Goal: Communication & Community: Answer question/provide support

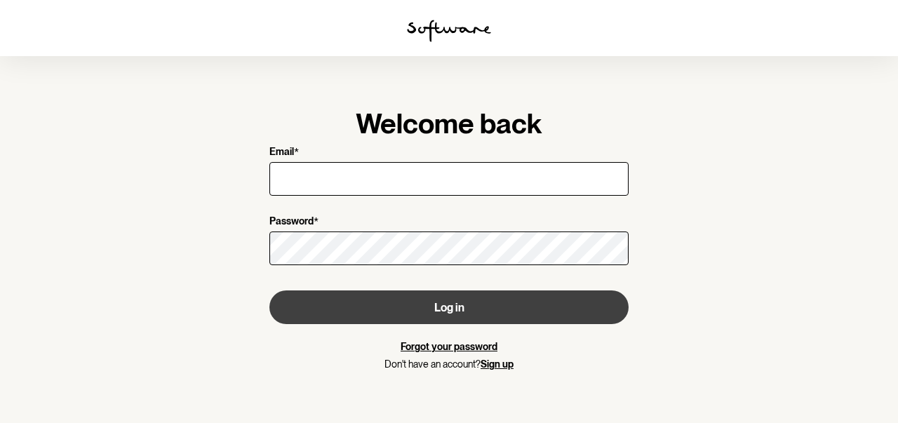
type input "[EMAIL_ADDRESS][DOMAIN_NAME]"
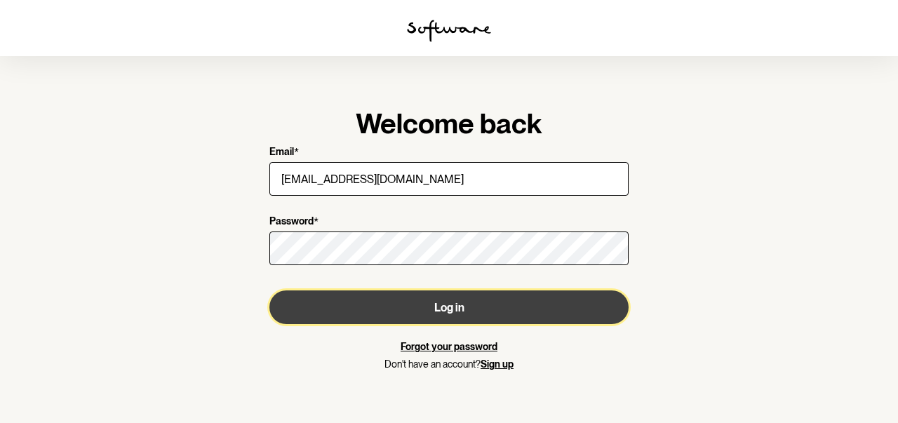
click at [537, 304] on button "Log in" at bounding box center [448, 307] width 359 height 34
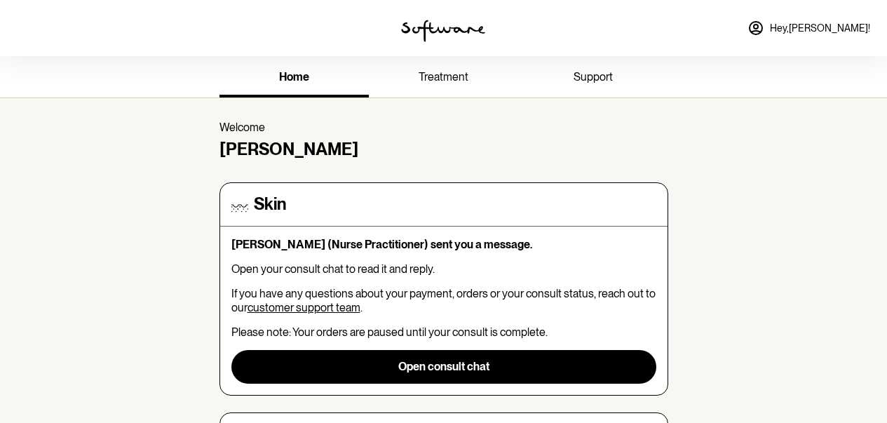
scroll to position [140, 0]
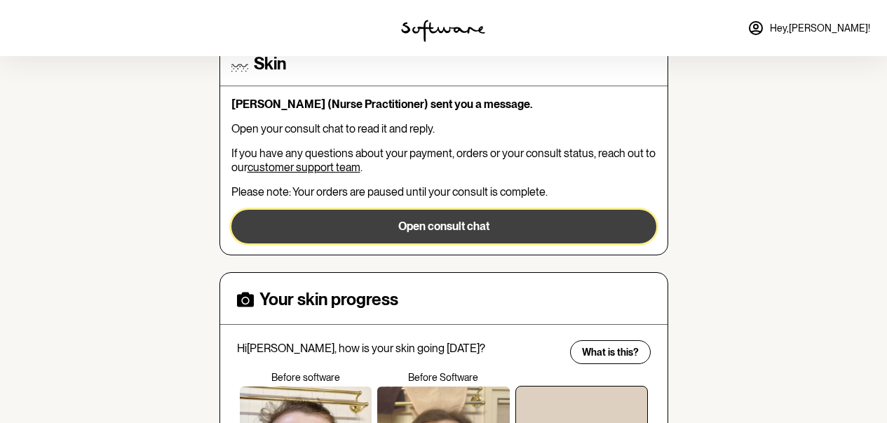
click at [395, 231] on button "Open consult chat" at bounding box center [443, 227] width 425 height 34
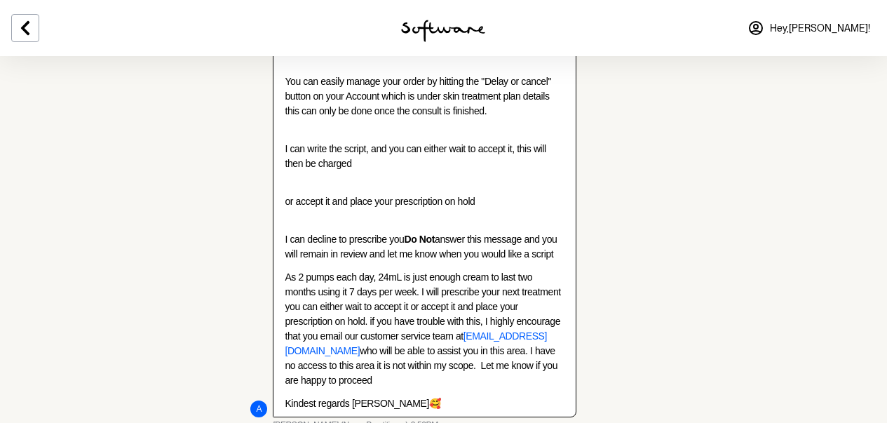
scroll to position [478, 0]
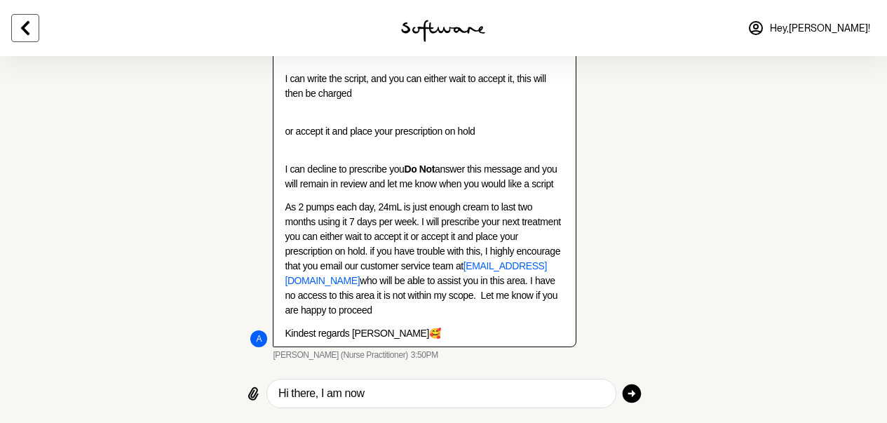
type textarea "Hi there, I am now"
click at [26, 29] on icon at bounding box center [25, 28] width 17 height 17
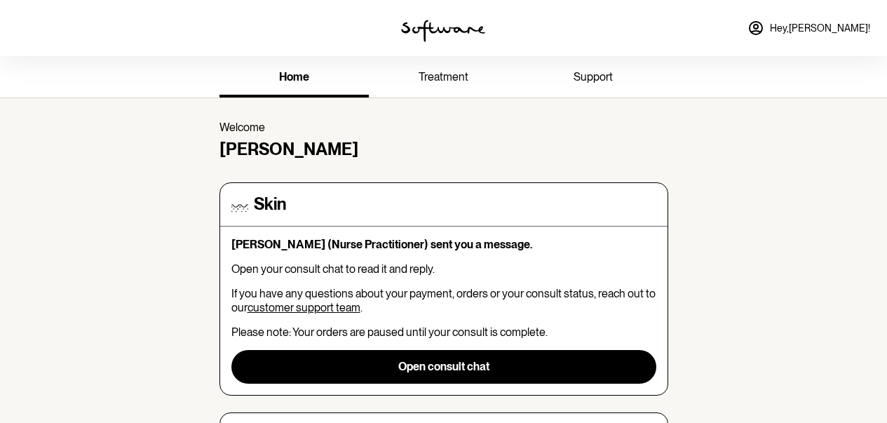
click at [450, 80] on span "treatment" at bounding box center [444, 76] width 50 height 13
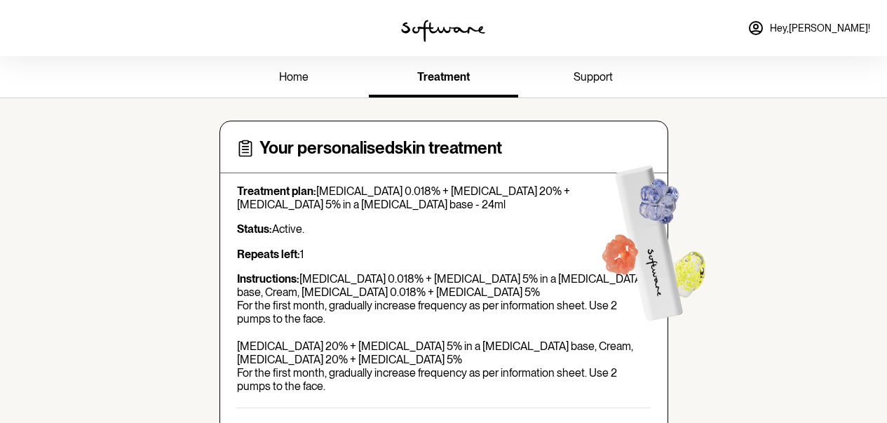
click at [292, 77] on span "home" at bounding box center [293, 76] width 29 height 13
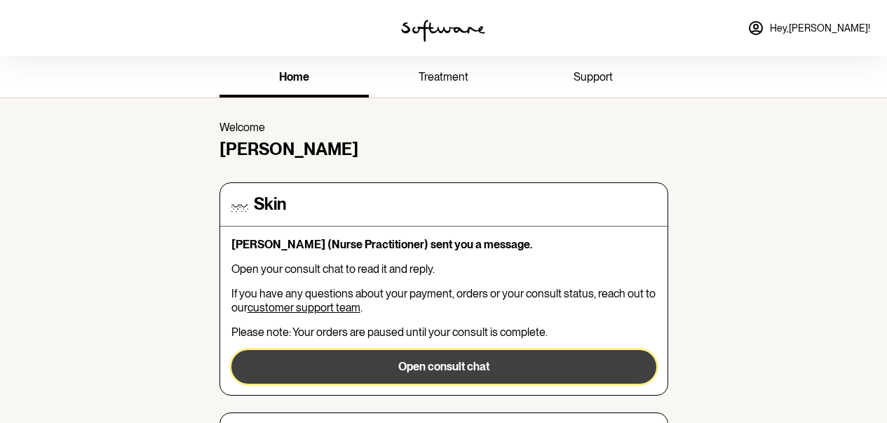
click at [448, 359] on button "Open consult chat" at bounding box center [443, 367] width 425 height 34
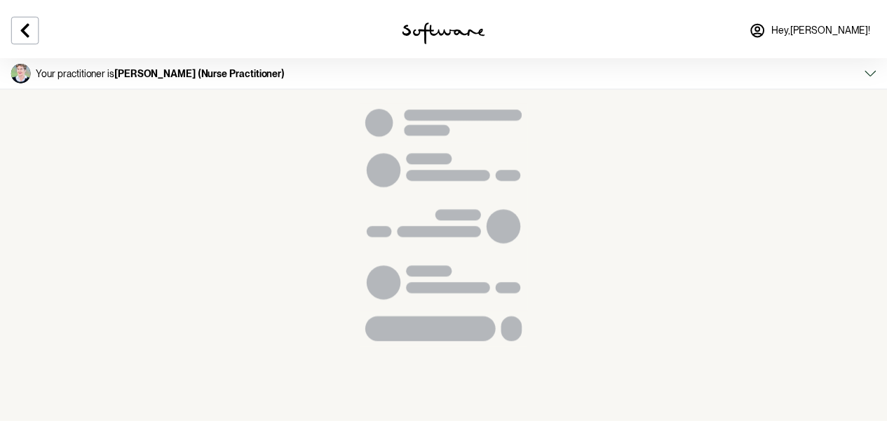
scroll to position [478, 0]
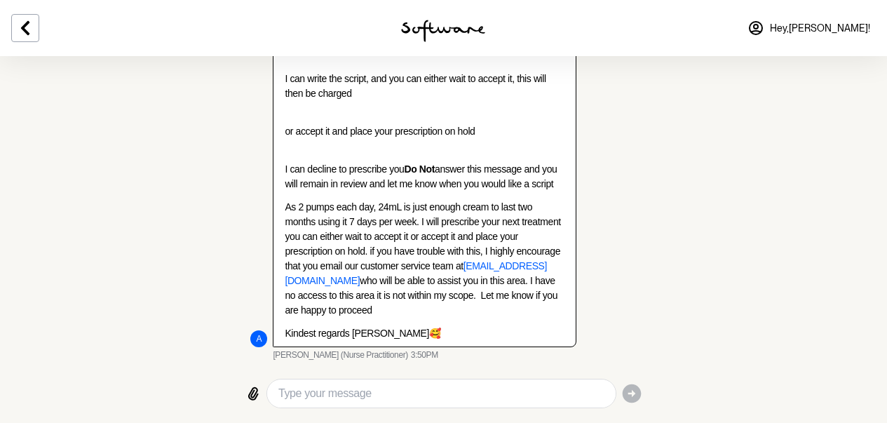
type textarea "T"
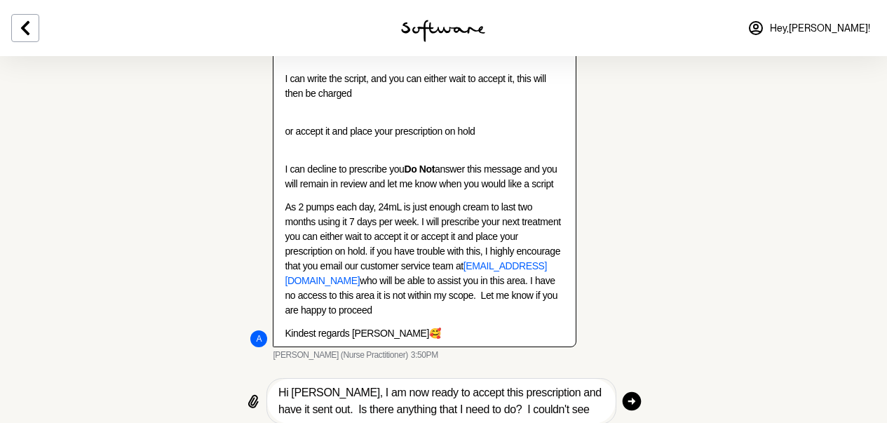
scroll to position [488, 0]
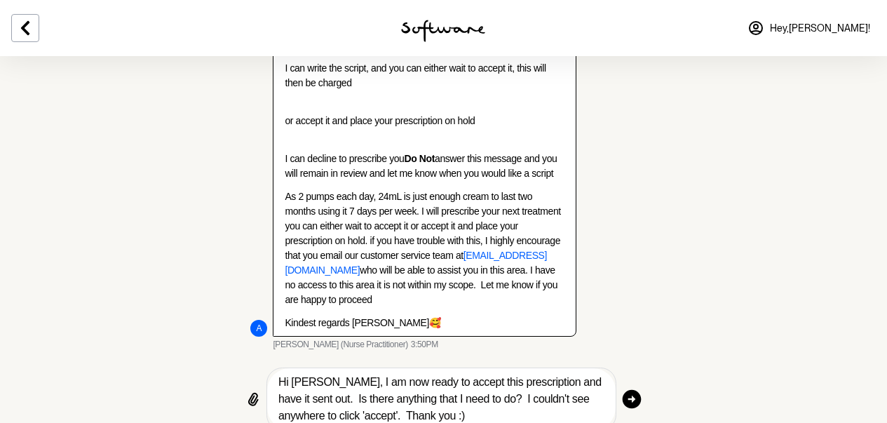
type textarea "Hi [PERSON_NAME], I am now ready to accept this prescription and have it sent o…"
click at [631, 391] on icon "button" at bounding box center [632, 398] width 19 height 19
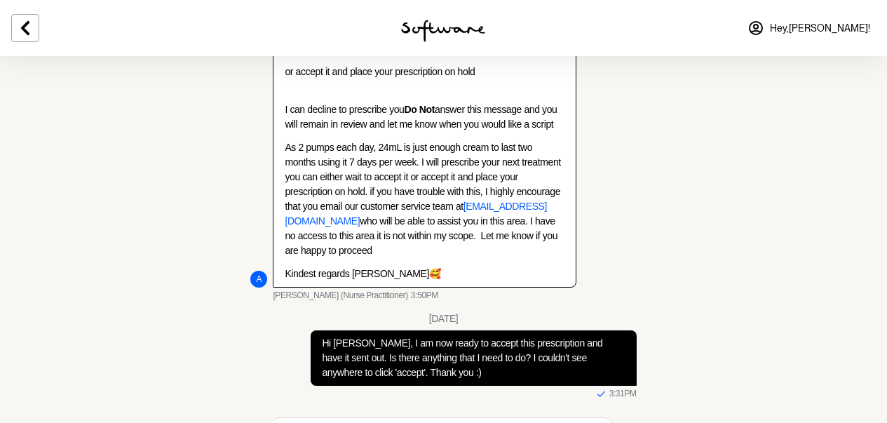
scroll to position [576, 0]
